Goal: Information Seeking & Learning: Learn about a topic

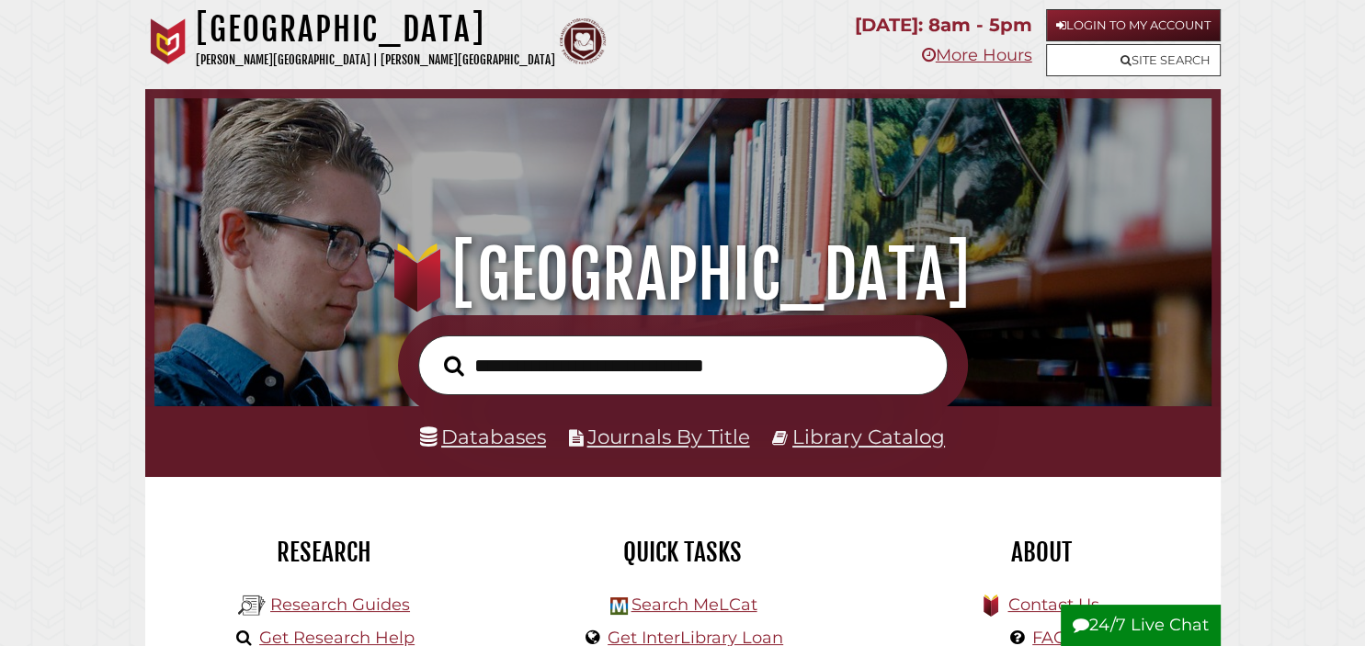
scroll to position [349, 1048]
click at [565, 371] on input "text" at bounding box center [682, 365] width 529 height 60
type input "**********"
click at [435, 350] on button "Search" at bounding box center [454, 365] width 39 height 31
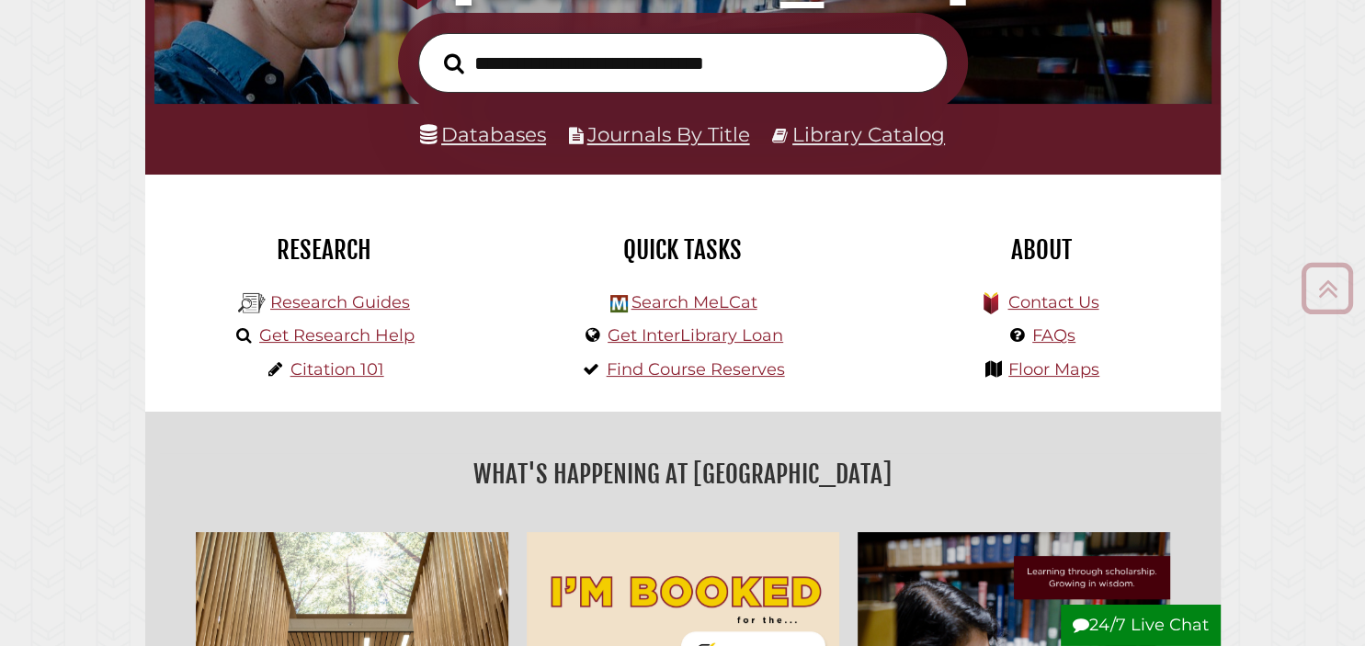
scroll to position [308, 0]
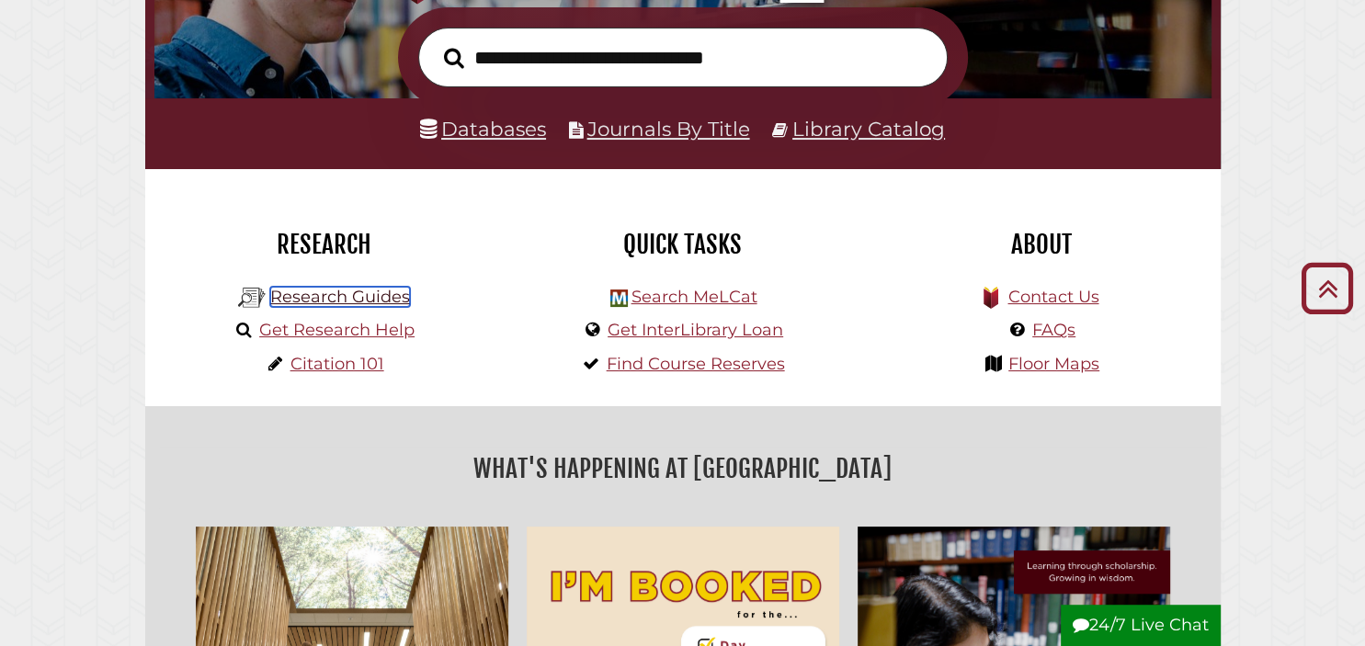
click at [366, 295] on link "Research Guides" at bounding box center [340, 297] width 140 height 20
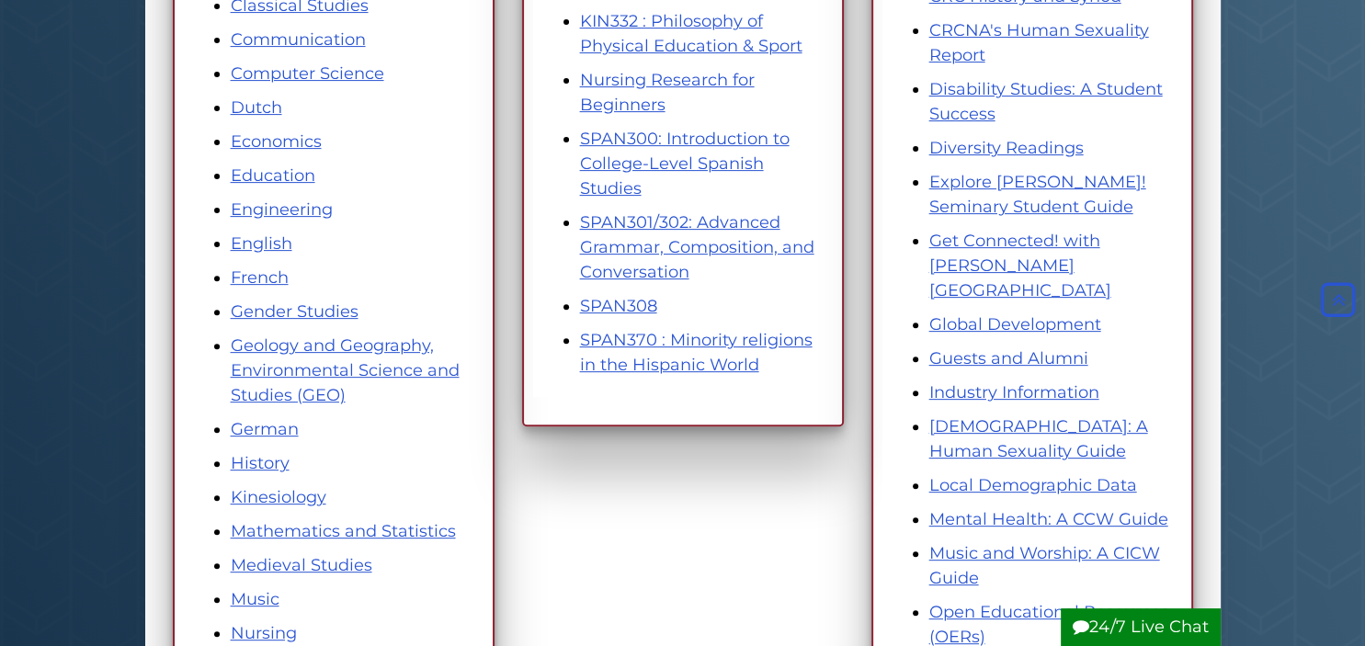
scroll to position [593, 0]
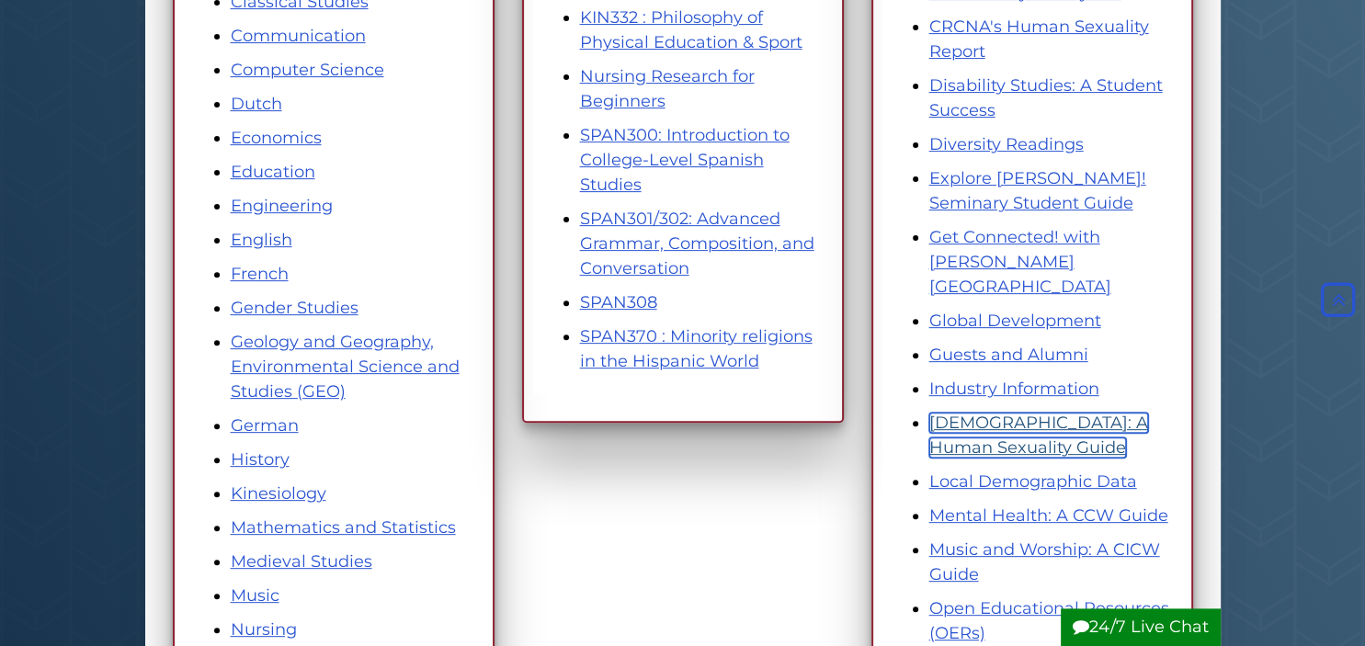
click at [943, 413] on link "[DEMOGRAPHIC_DATA]: A Human Sexuality Guide" at bounding box center [1038, 435] width 219 height 45
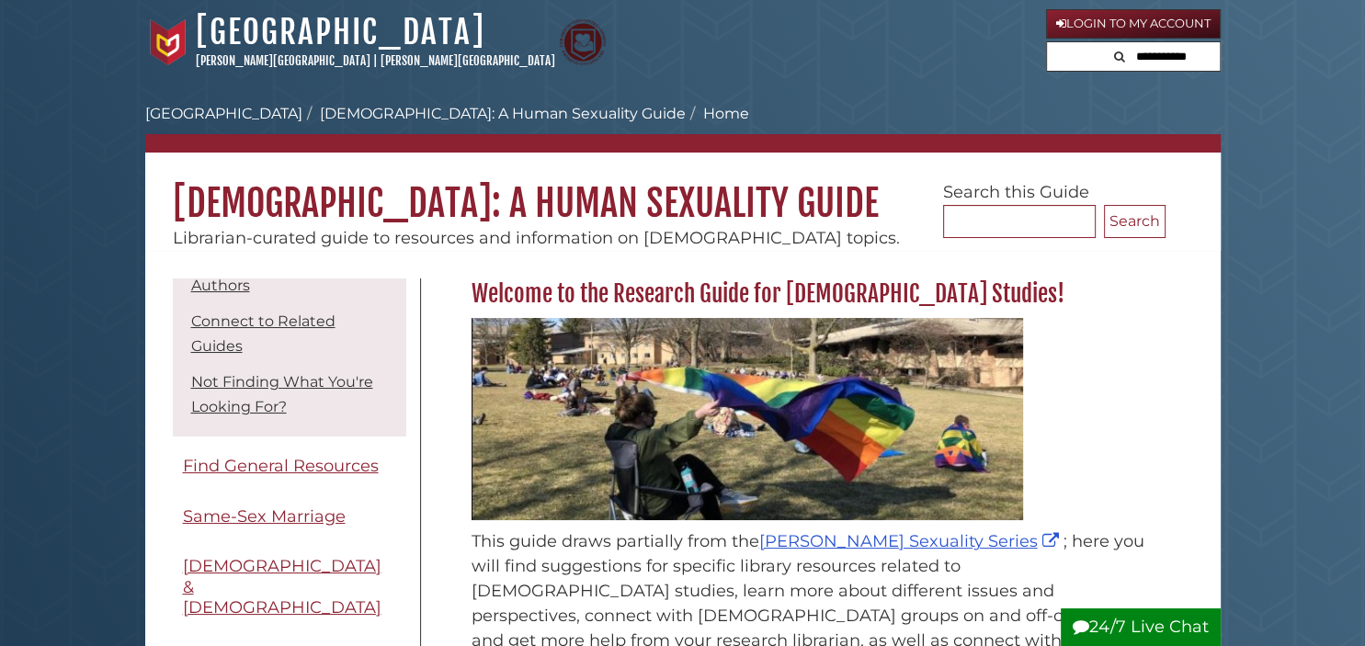
scroll to position [267, 0]
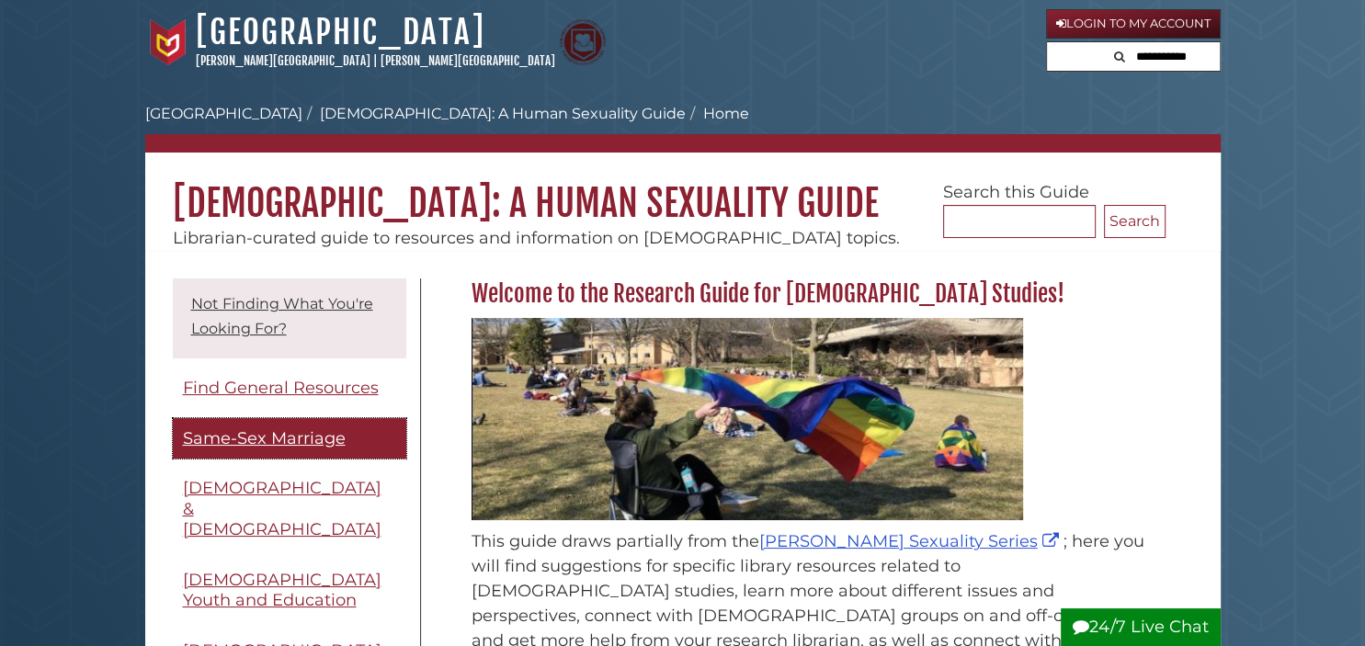
click at [321, 428] on span "Same-Sex Marriage" at bounding box center [264, 438] width 163 height 20
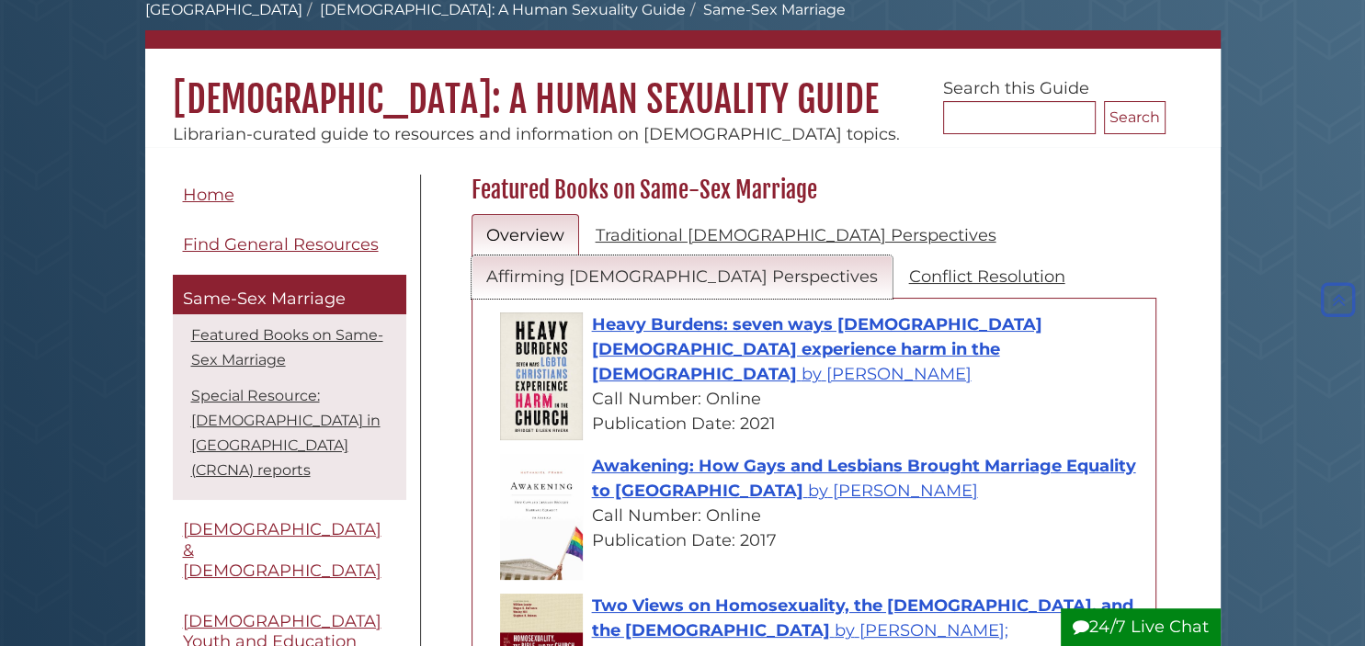
scroll to position [99, 0]
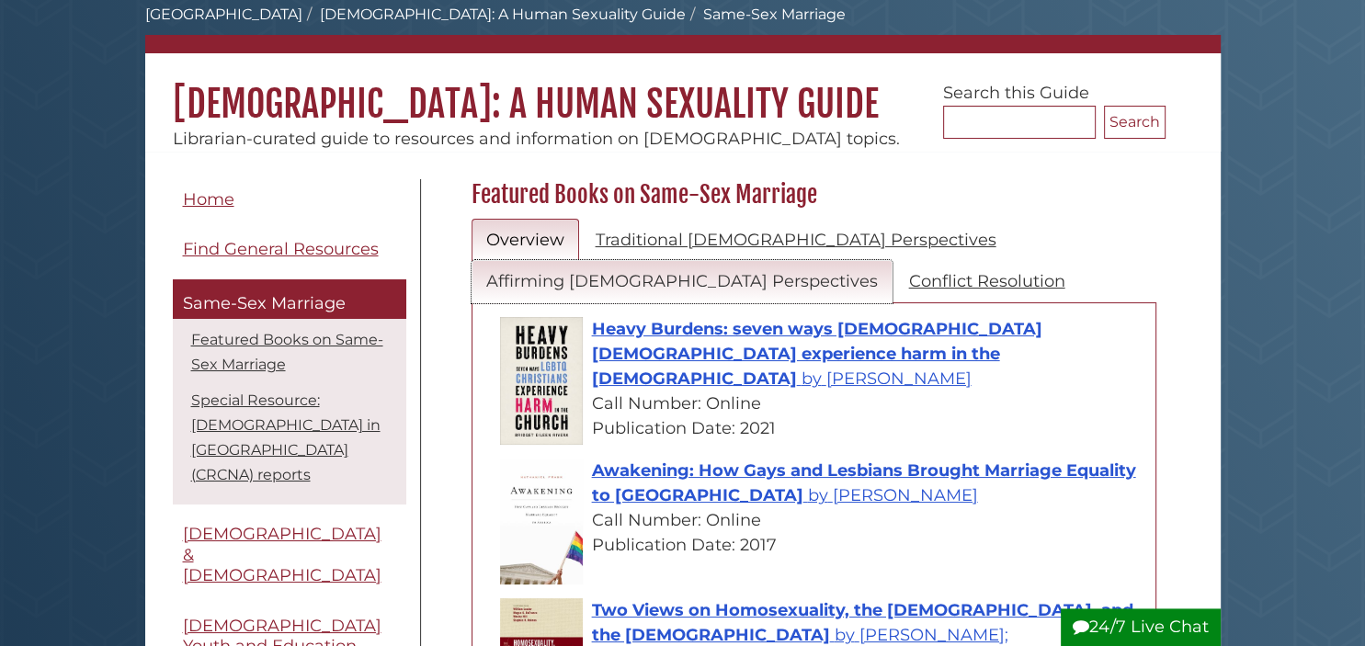
click at [646, 278] on link "Affirming [DEMOGRAPHIC_DATA] Perspectives" at bounding box center [682, 281] width 421 height 43
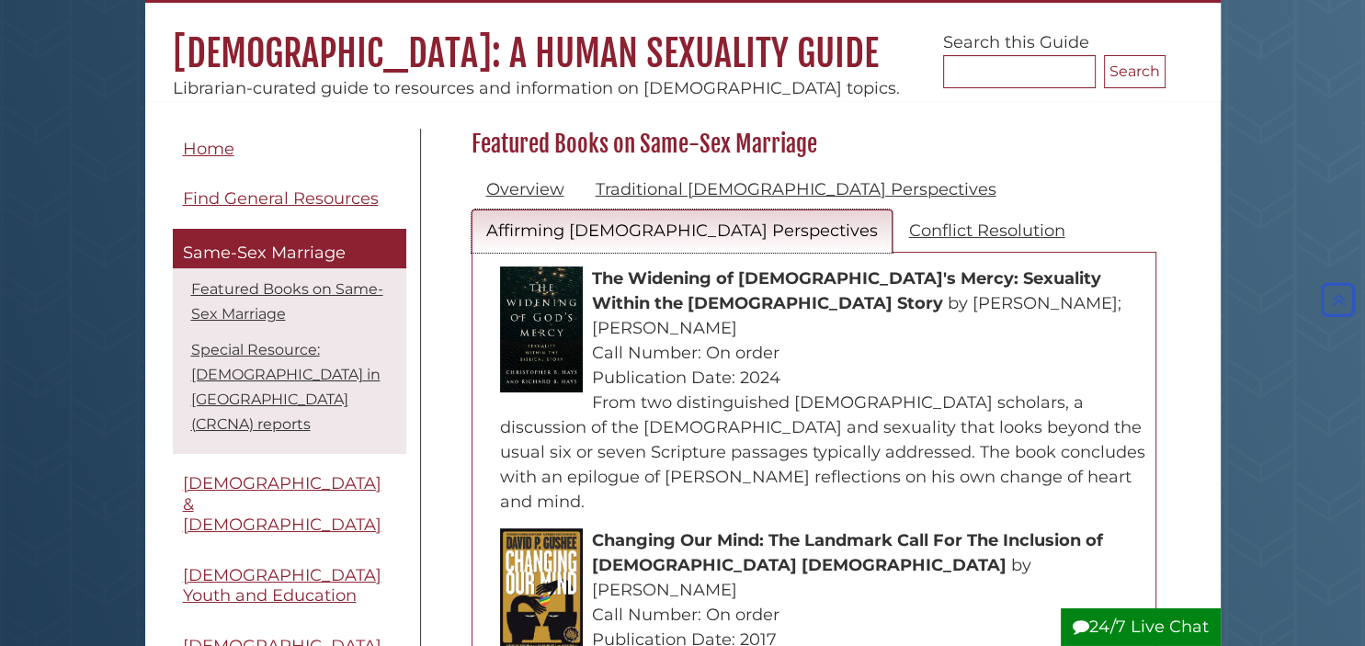
scroll to position [142, 0]
